Goal: Browse casually

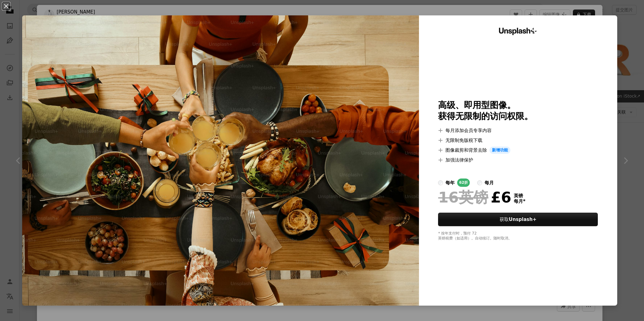
scroll to position [277, 0]
drag, startPoint x: 618, startPoint y: 102, endPoint x: 618, endPoint y: 107, distance: 4.7
click at [618, 105] on div "An X shape Unsplash+ 高级、即用型图像。 获得无限制的访问权限。 A plus sign 每月添加会员专享内容 A plus sign 无…" at bounding box center [322, 160] width 644 height 321
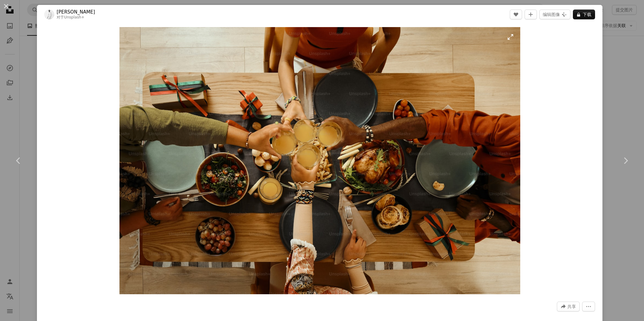
click at [480, 131] on img "放大此图像" at bounding box center [320, 160] width 401 height 267
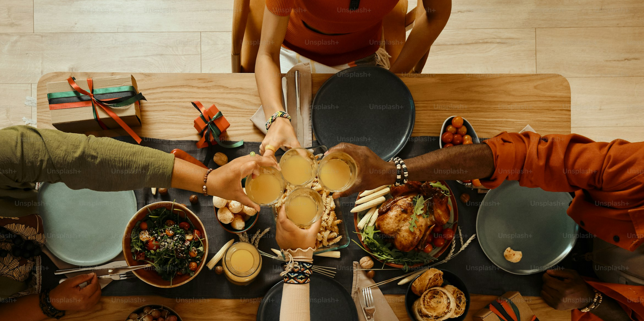
scroll to position [51, 0]
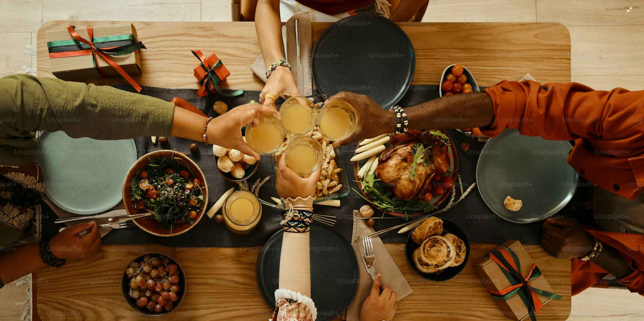
click at [454, 115] on img "缩小此图像" at bounding box center [322, 163] width 645 height 430
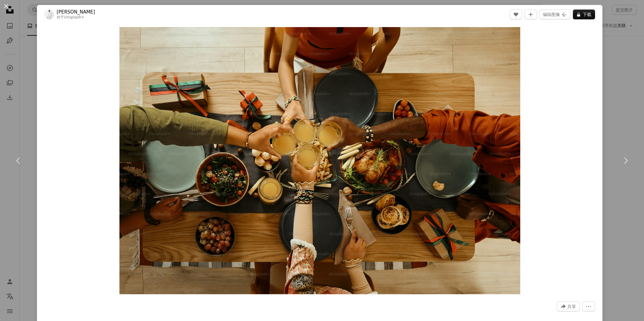
click at [100, 118] on div "Zoom in" at bounding box center [320, 161] width 566 height 274
click at [25, 124] on div "An X shape Chevron left Chevron right [PERSON_NAME]夫 对于 Unsplash+ A heart A plu…" at bounding box center [322, 160] width 644 height 321
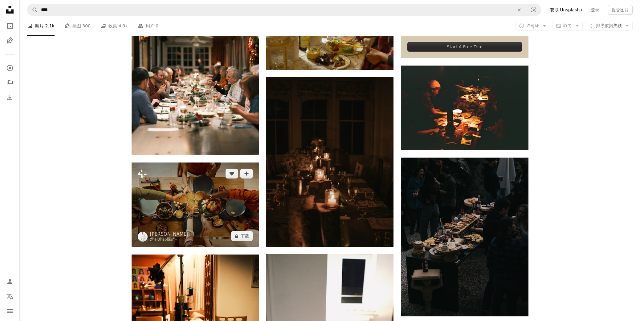
click at [189, 163] on img at bounding box center [195, 205] width 127 height 85
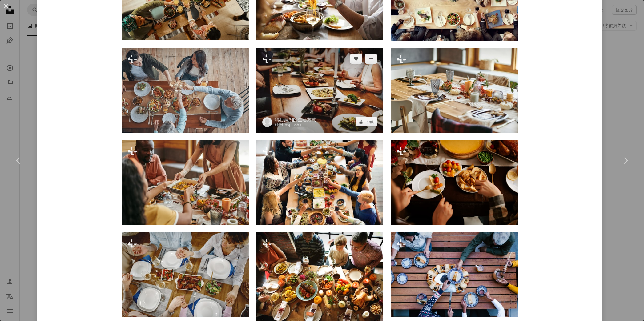
scroll to position [678, 0]
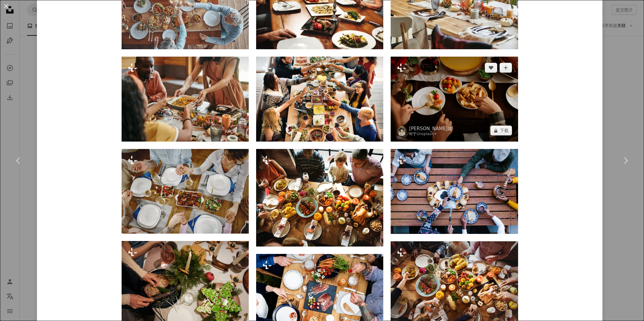
click at [444, 87] on img at bounding box center [454, 99] width 127 height 85
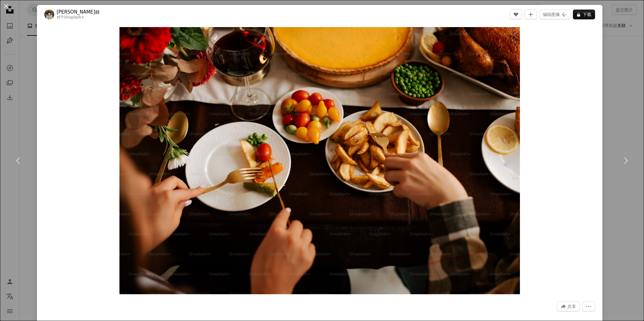
click at [48, 77] on div "Zoom in" at bounding box center [320, 161] width 566 height 274
click at [33, 84] on div "An X shape Chevron left Chevron right [PERSON_NAME]娃 对于 Unsplash+ A heart A plu…" at bounding box center [322, 160] width 644 height 321
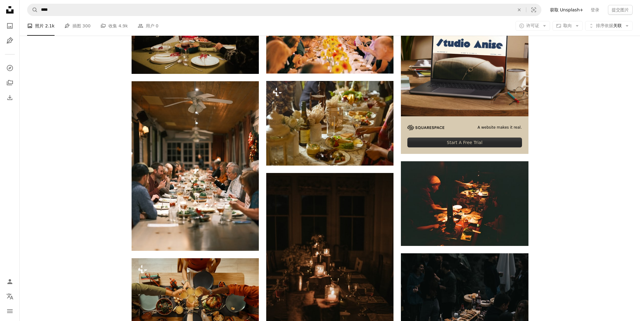
scroll to position [154, 0]
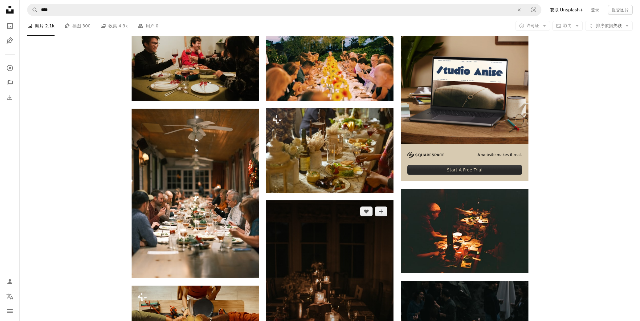
click at [380, 201] on img at bounding box center [329, 286] width 127 height 170
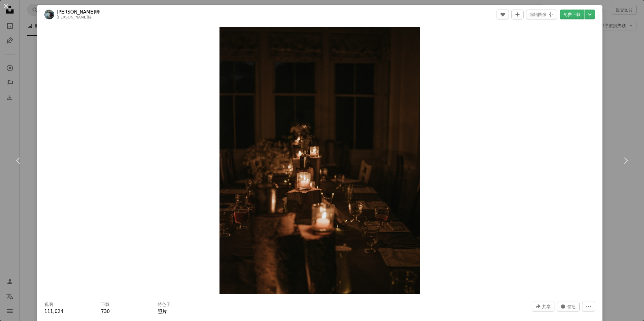
click at [26, 39] on div "An X shape Chevron left Chevron right [PERSON_NAME]·斯普拉特 [PERSON_NAME]斯普拉特 A he…" at bounding box center [322, 160] width 644 height 321
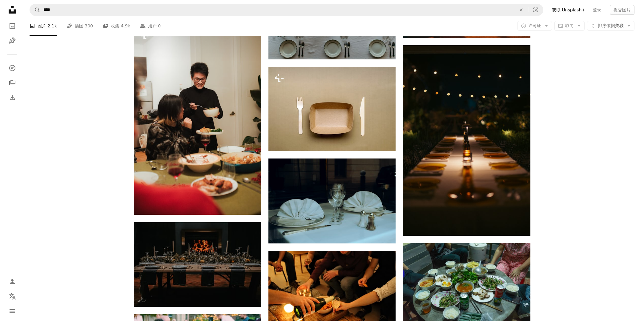
scroll to position [3480, 0]
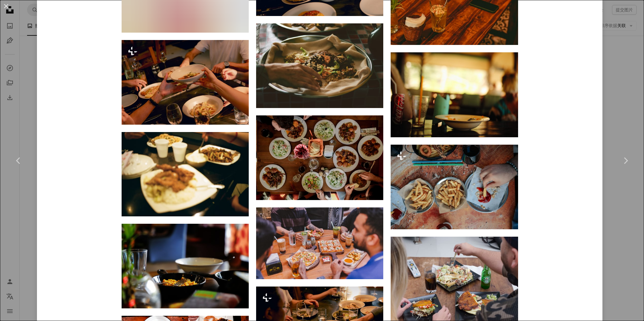
scroll to position [1161, 0]
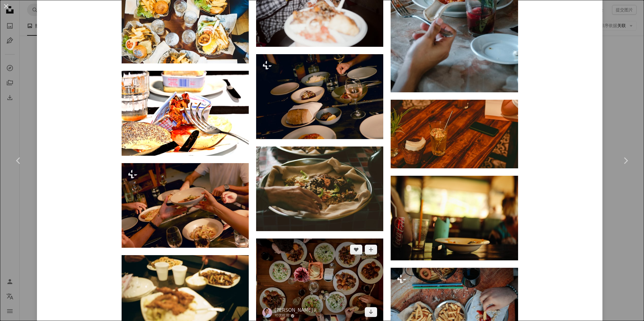
click at [318, 239] on img at bounding box center [319, 281] width 127 height 85
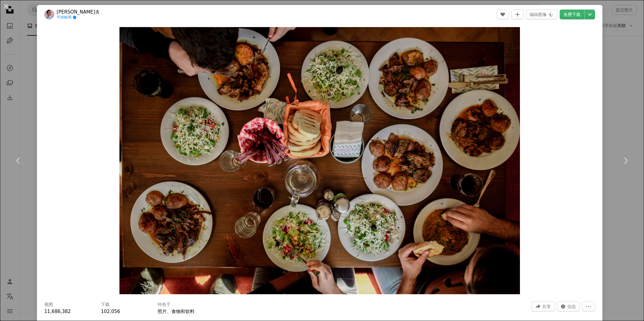
click at [571, 113] on div "Zoom in" at bounding box center [320, 161] width 566 height 274
click at [4, 3] on button "An X shape" at bounding box center [5, 5] width 7 height 7
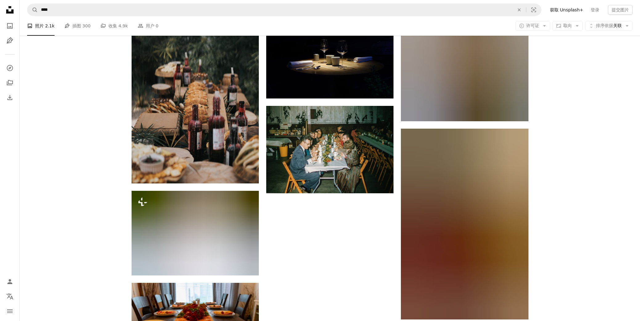
scroll to position [11263, 0]
